Goal: Find specific page/section: Find specific page/section

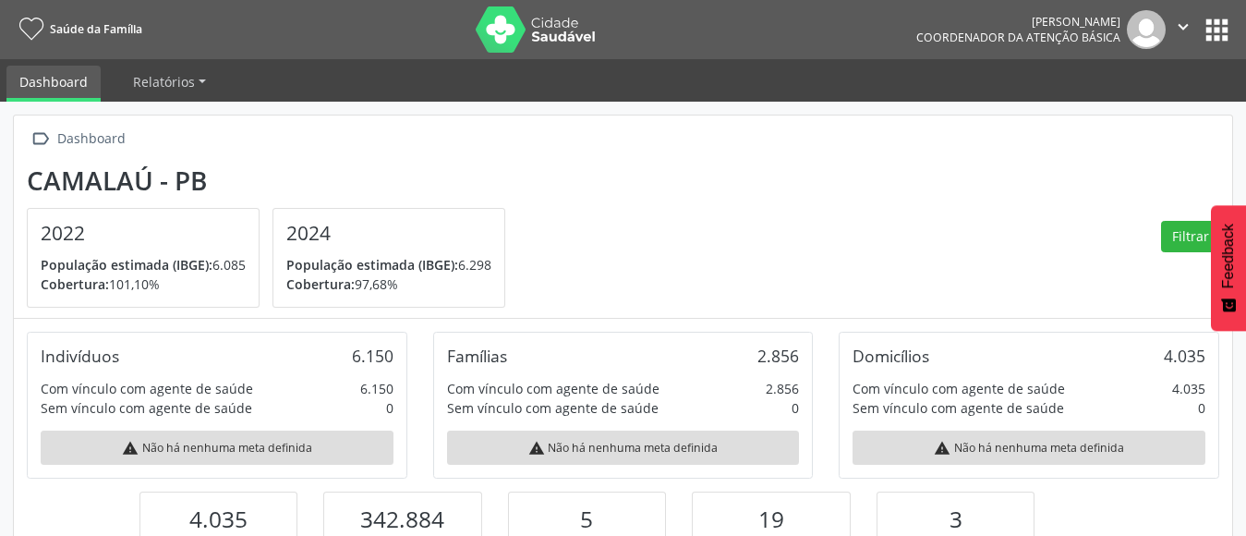
click at [1211, 39] on button "apps" at bounding box center [1217, 30] width 32 height 32
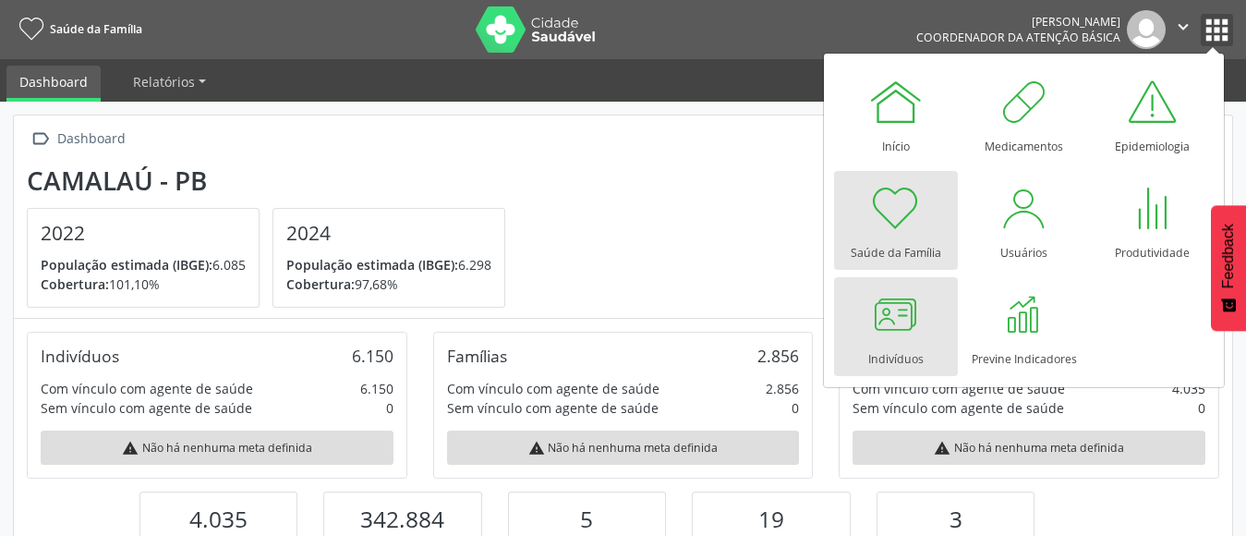
scroll to position [307, 406]
click at [906, 332] on div at bounding box center [896, 313] width 55 height 55
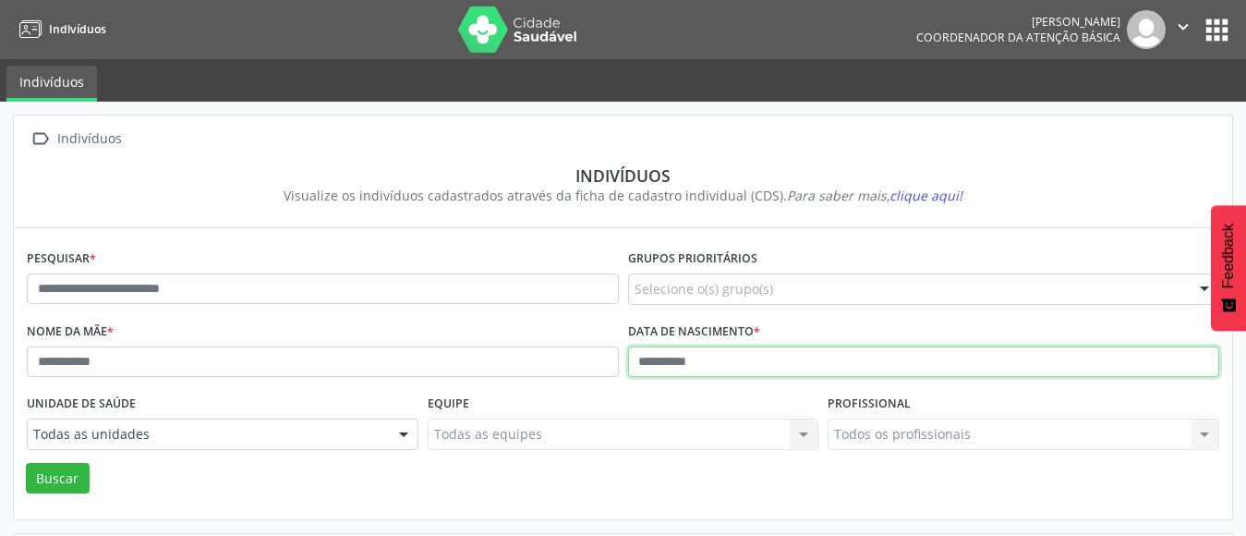
click at [646, 372] on input "text" at bounding box center [924, 361] width 592 height 31
type input "**********"
click at [26, 463] on button "Buscar" at bounding box center [58, 478] width 64 height 31
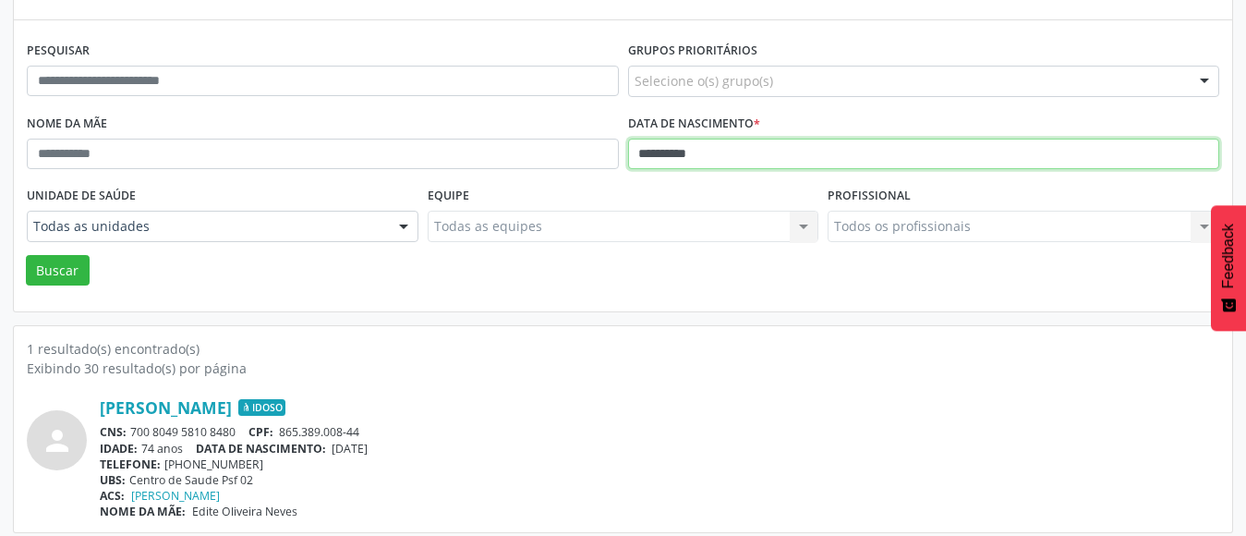
scroll to position [218, 0]
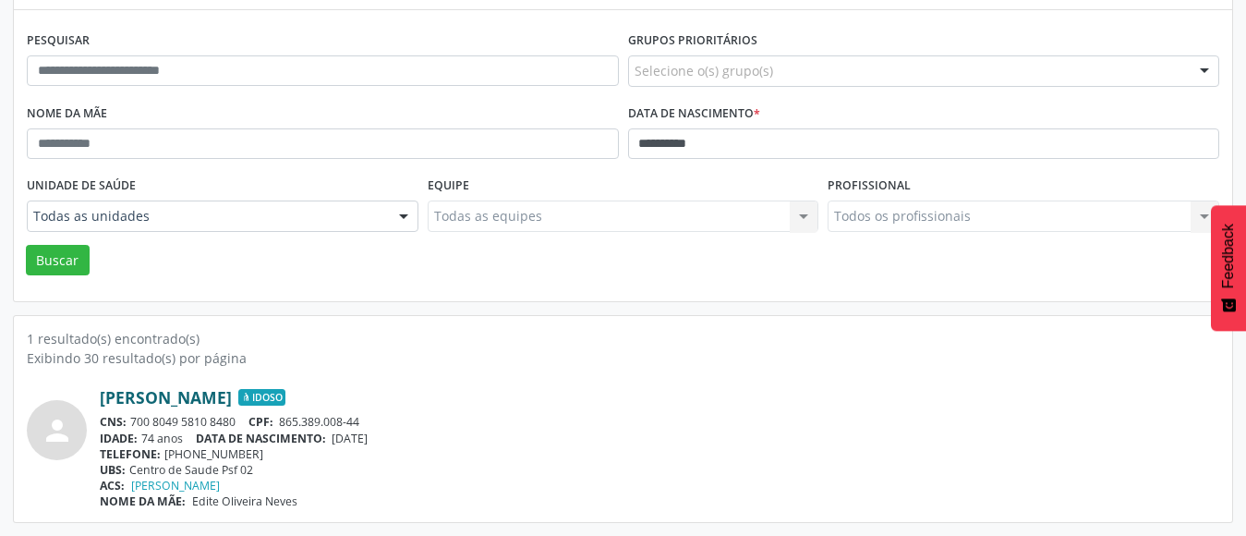
click at [232, 407] on link "[PERSON_NAME]" at bounding box center [166, 397] width 132 height 20
